Goal: Find specific page/section: Find specific page/section

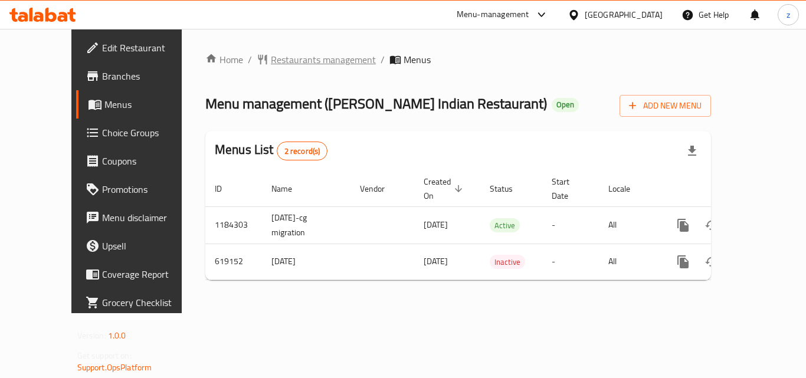
click at [271, 61] on span "Restaurants management" at bounding box center [323, 60] width 105 height 14
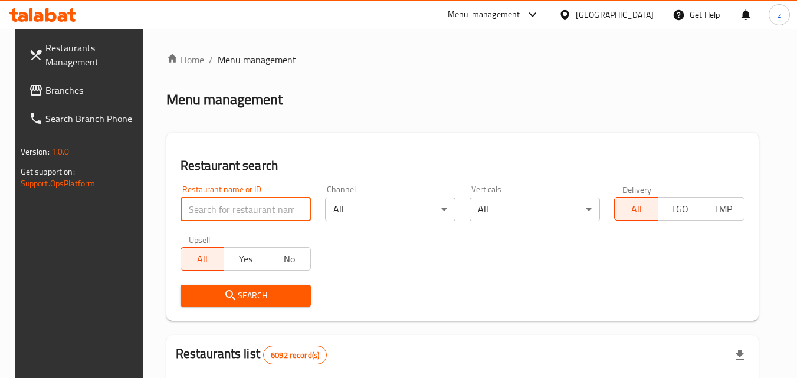
click at [239, 202] on input "search" at bounding box center [246, 210] width 130 height 24
paste input "639058"
type input "639058"
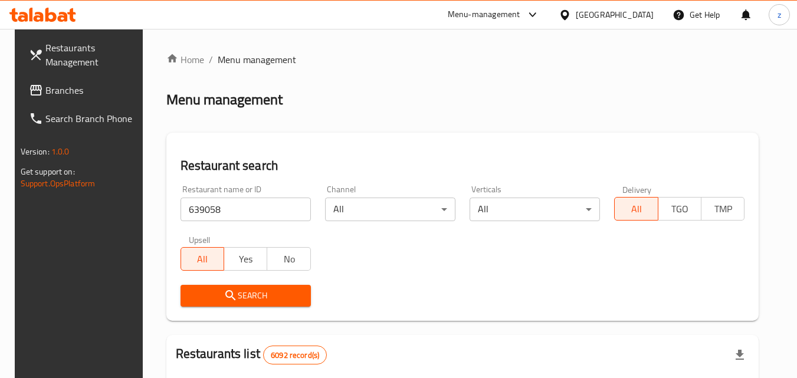
click at [229, 289] on icon "submit" at bounding box center [231, 296] width 14 height 14
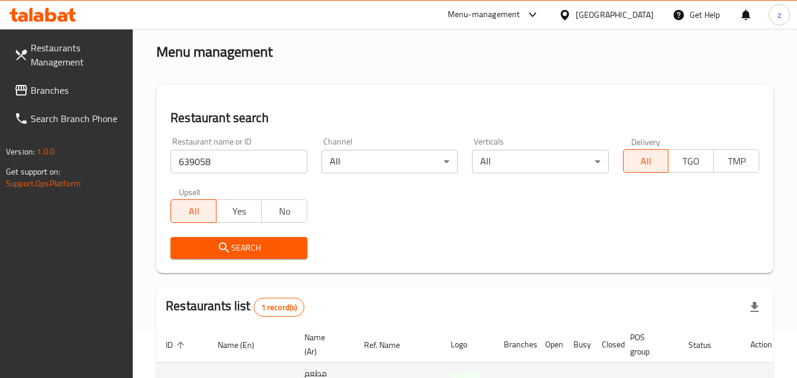
scroll to position [148, 0]
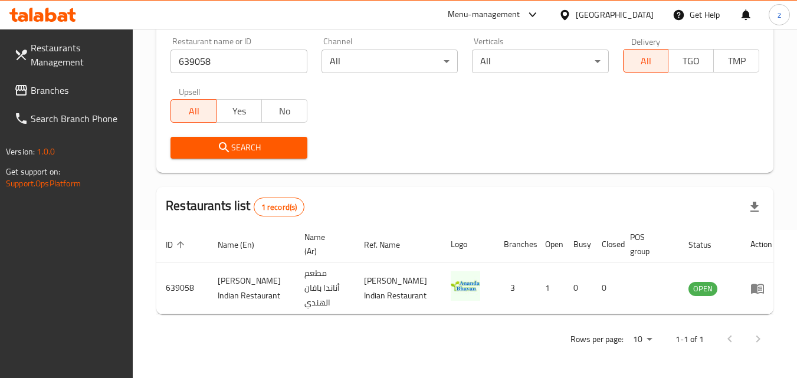
click at [644, 15] on div "[GEOGRAPHIC_DATA]" at bounding box center [615, 14] width 78 height 13
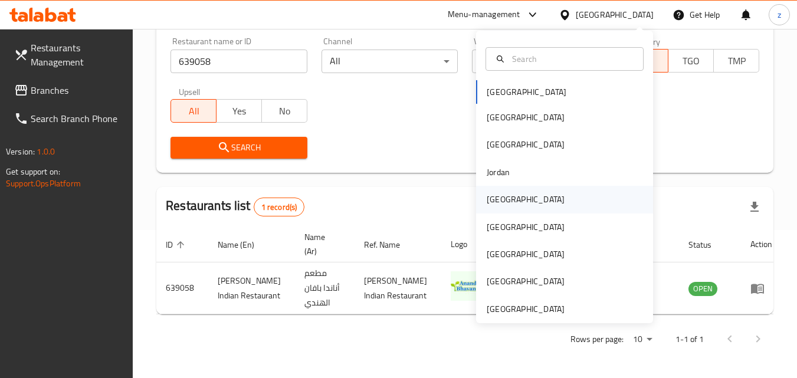
click at [487, 201] on div "[GEOGRAPHIC_DATA]" at bounding box center [526, 199] width 78 height 13
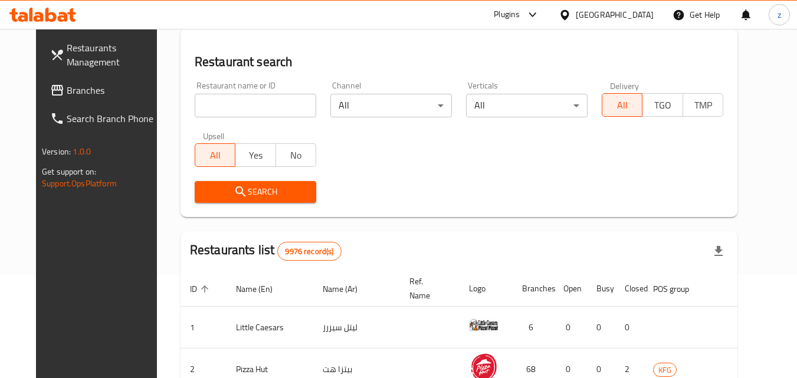
scroll to position [148, 0]
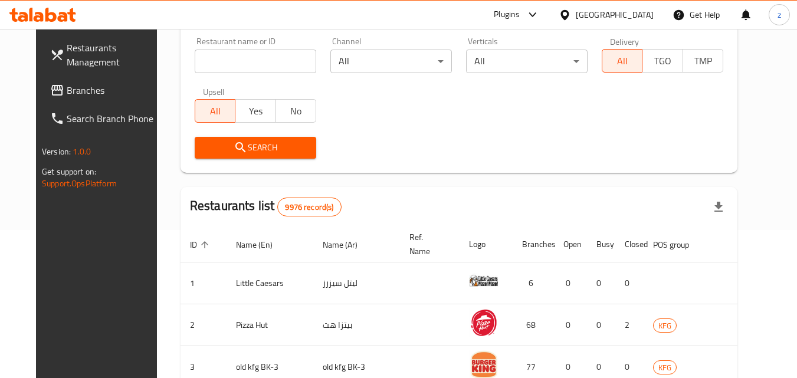
click at [195, 61] on input "search" at bounding box center [256, 62] width 122 height 24
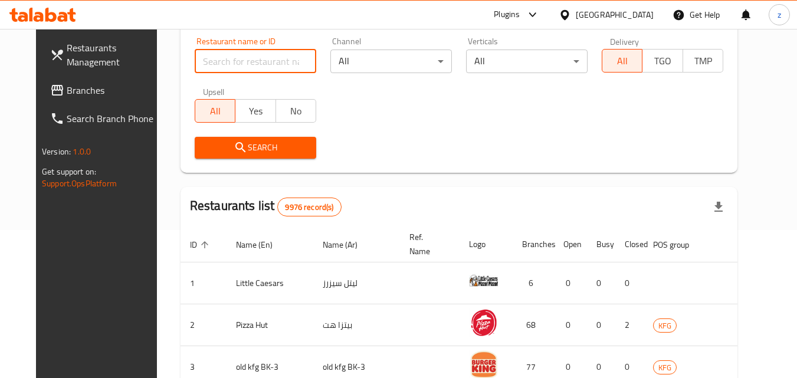
paste input "691220"
type input "691220"
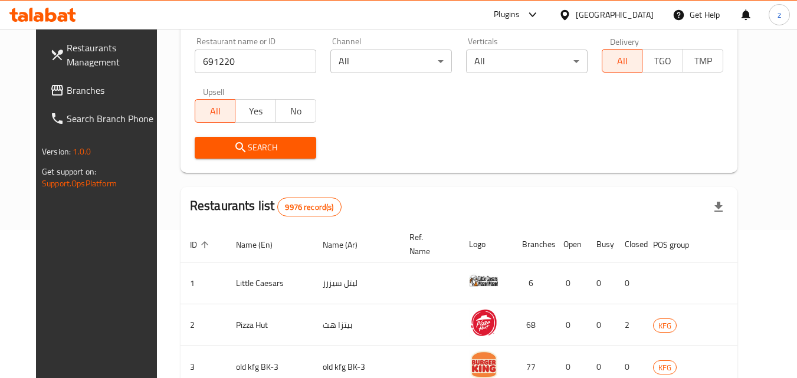
click at [67, 89] on span "Branches" at bounding box center [113, 90] width 93 height 14
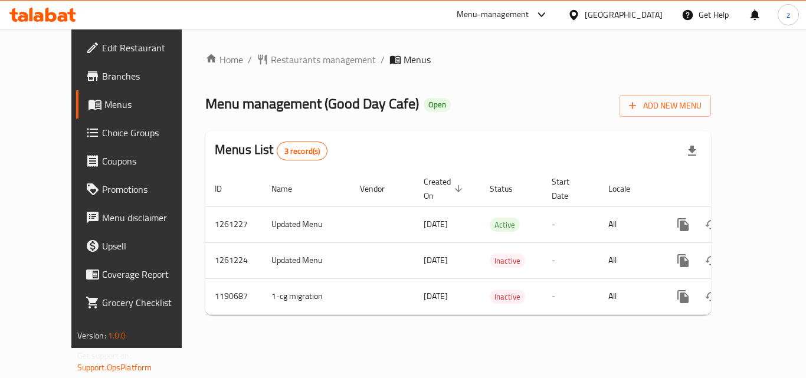
click at [440, 88] on div "Home / Restaurants management / Menus Menu management ( Good Day Cafe ) Open Ad…" at bounding box center [458, 189] width 506 height 272
click at [276, 53] on span "Restaurants management" at bounding box center [323, 60] width 105 height 14
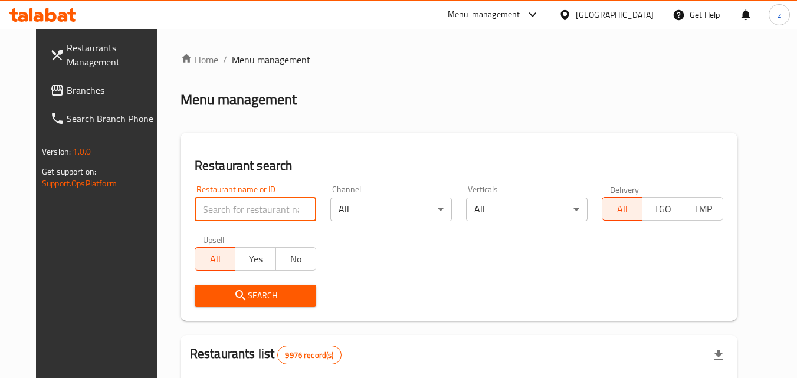
click at [248, 207] on input "search" at bounding box center [256, 210] width 122 height 24
paste input "655893"
type input "655893"
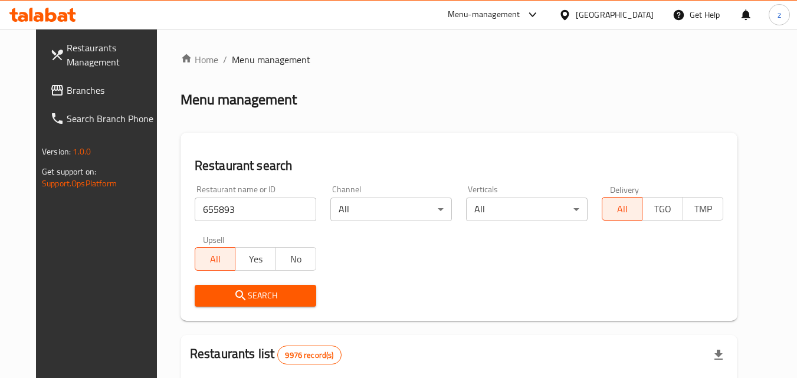
click at [234, 289] on icon "submit" at bounding box center [241, 296] width 14 height 14
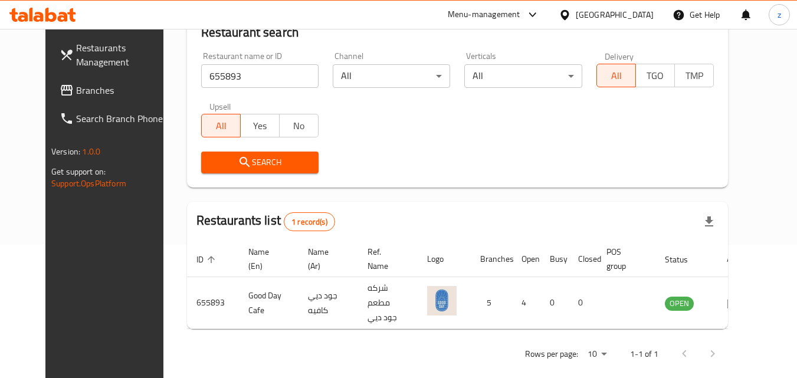
scroll to position [138, 0]
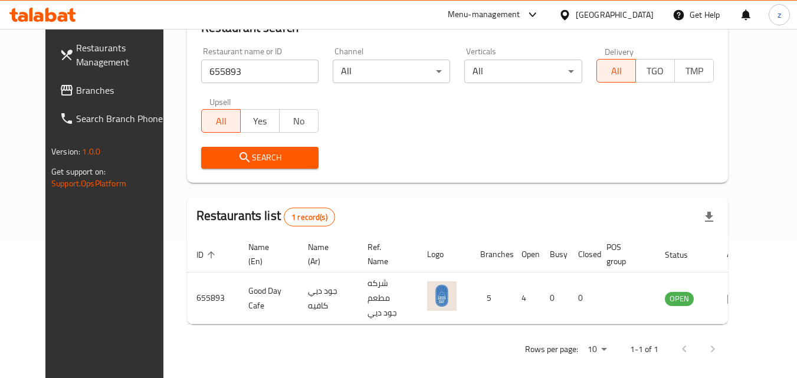
click at [576, 18] on div at bounding box center [567, 14] width 17 height 13
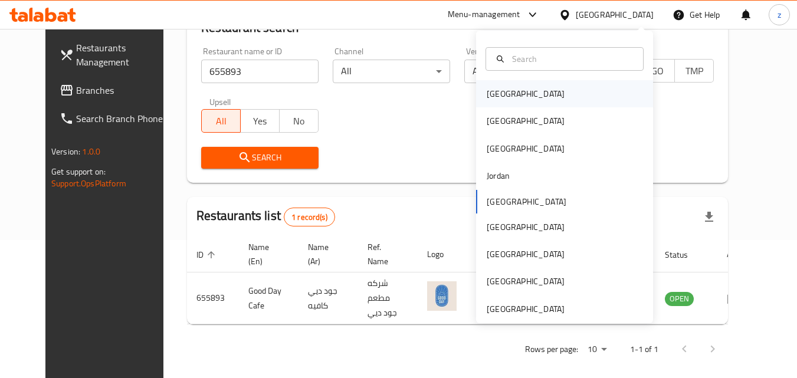
click at [510, 90] on div "[GEOGRAPHIC_DATA]" at bounding box center [525, 93] width 97 height 27
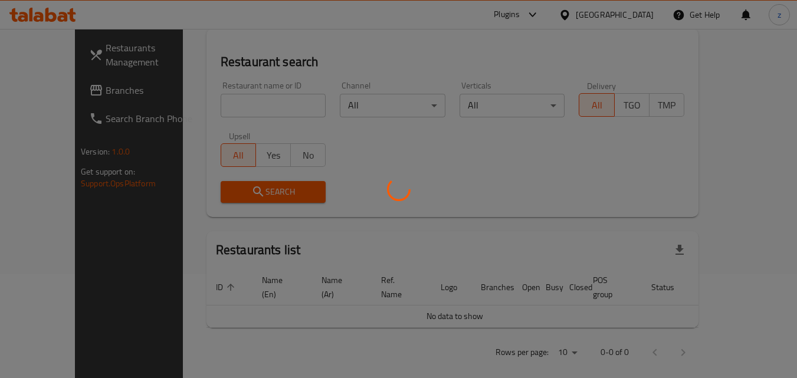
scroll to position [138, 0]
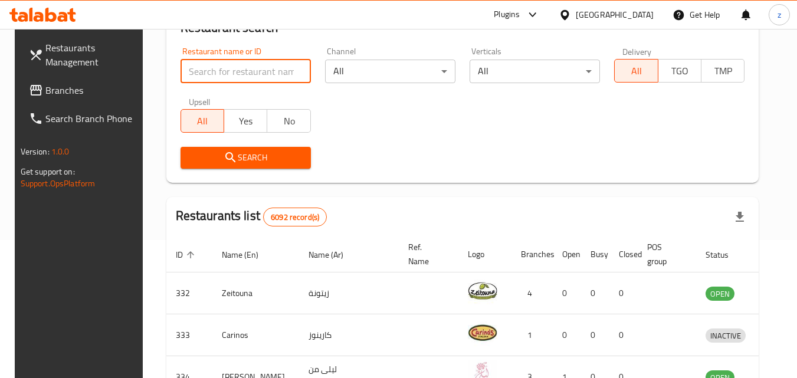
click at [212, 64] on input "search" at bounding box center [246, 72] width 130 height 24
paste input "779356"
type input "779356"
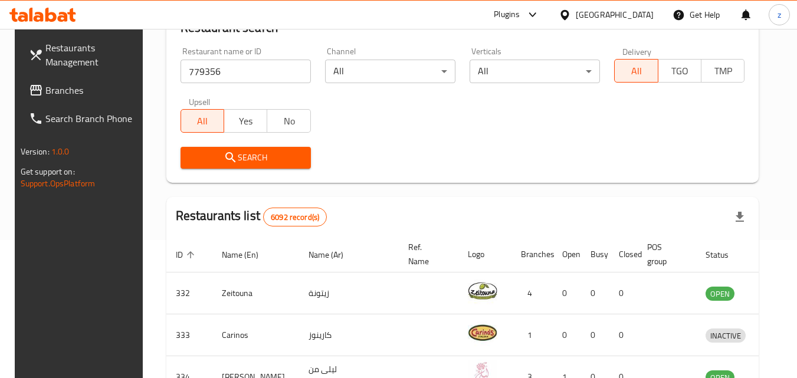
click at [73, 84] on span "Branches" at bounding box center [91, 90] width 93 height 14
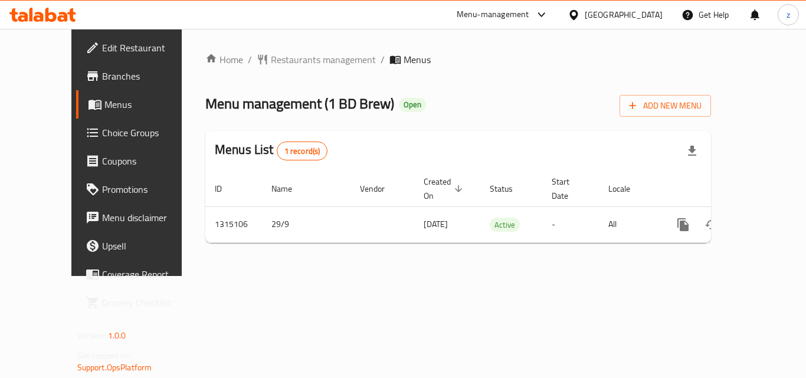
click at [478, 70] on div "Home / Restaurants management / Menus Menu management ( 1 BD Brew ) Open Add Ne…" at bounding box center [458, 153] width 506 height 200
click at [271, 63] on span "Restaurants management" at bounding box center [323, 60] width 105 height 14
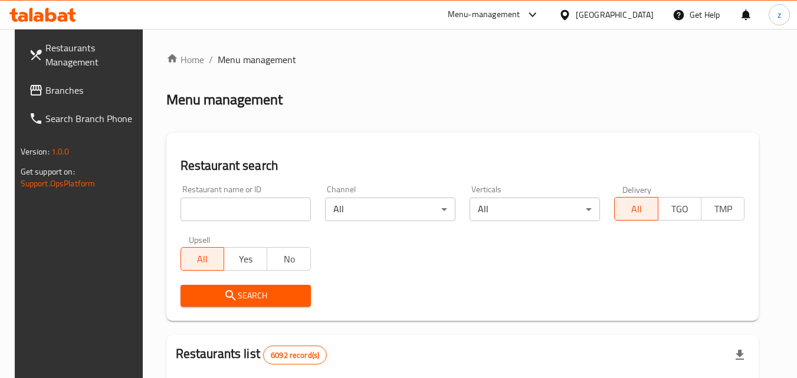
click at [215, 204] on input "search" at bounding box center [246, 210] width 130 height 24
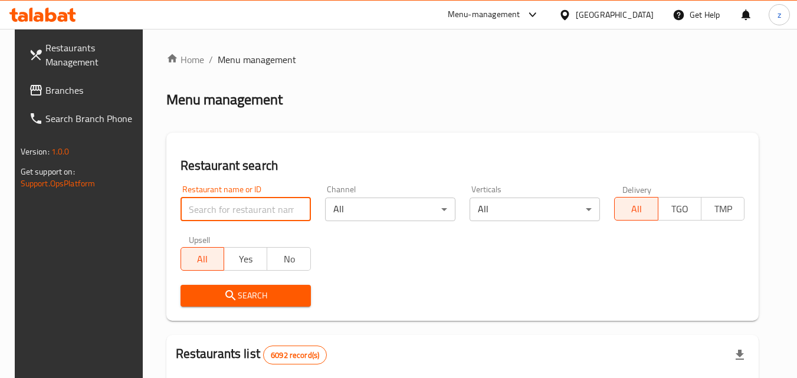
paste input "707193"
type input "707193"
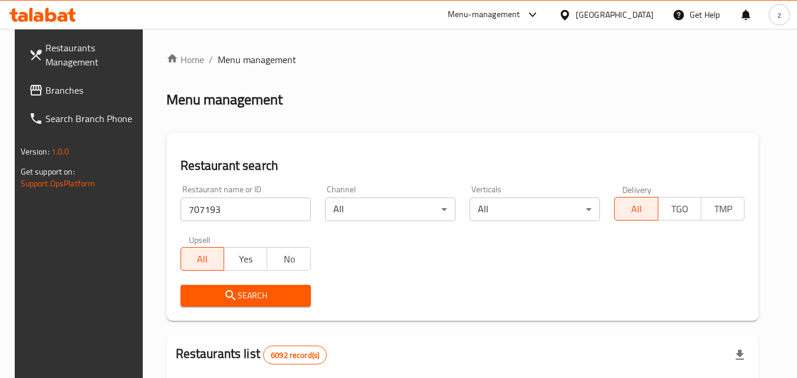
click at [212, 285] on button "Search" at bounding box center [246, 296] width 130 height 22
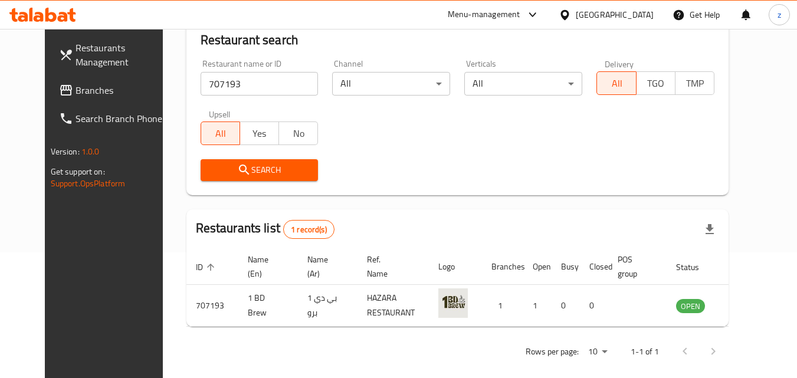
scroll to position [138, 0]
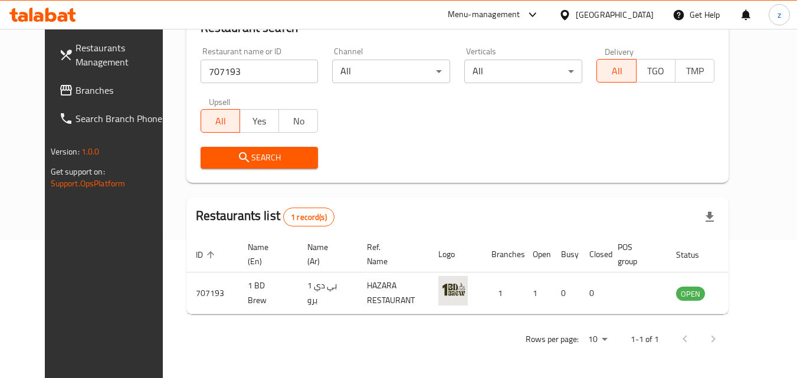
click at [76, 87] on span "Branches" at bounding box center [122, 90] width 93 height 14
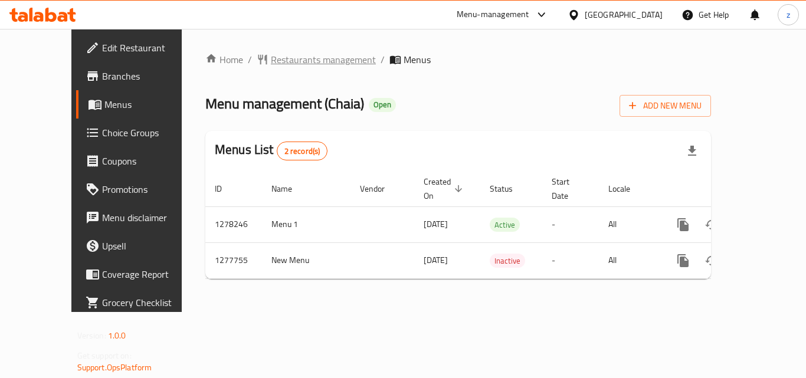
click at [271, 57] on span "Restaurants management" at bounding box center [323, 60] width 105 height 14
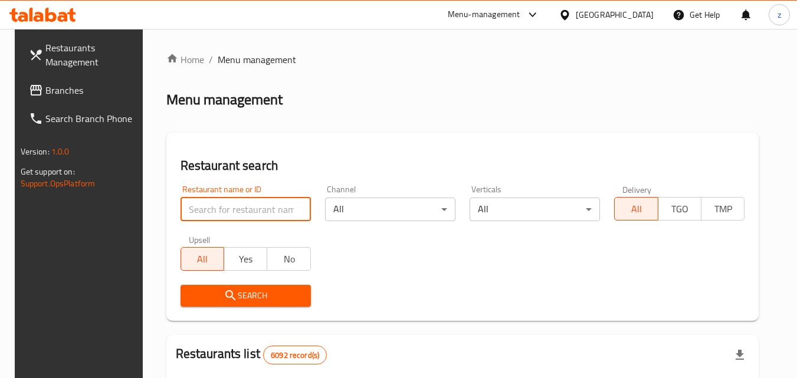
click at [230, 210] on input "search" at bounding box center [246, 210] width 130 height 24
paste input "692634"
type input "692634"
click button "Search" at bounding box center [246, 296] width 130 height 22
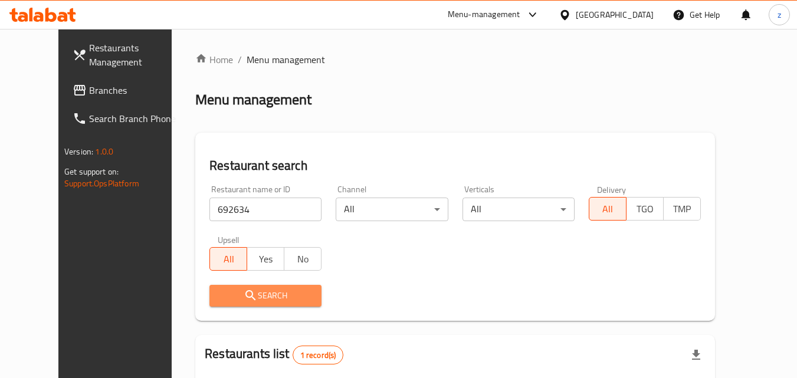
click at [286, 291] on span "Search" at bounding box center [265, 296] width 93 height 15
click at [89, 94] on span "Branches" at bounding box center [135, 90] width 93 height 14
